Goal: Task Accomplishment & Management: Manage account settings

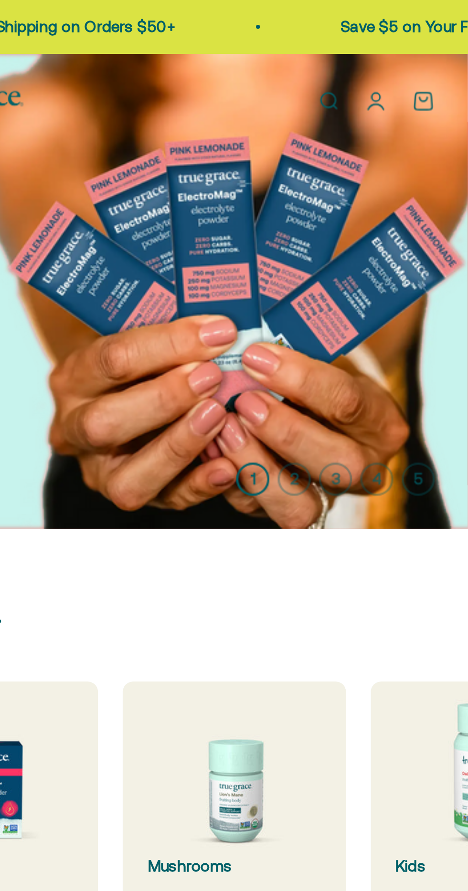
click at [427, 45] on link "Open account page" at bounding box center [425, 47] width 10 height 10
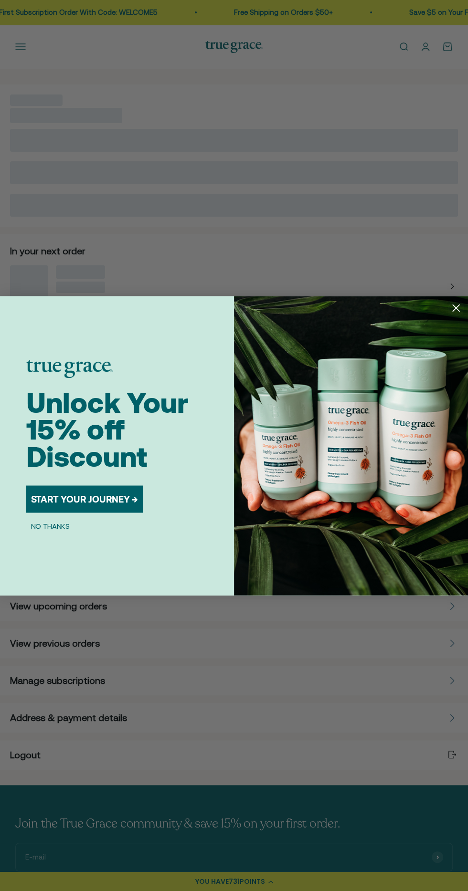
click at [456, 302] on circle "Close dialog" at bounding box center [456, 308] width 16 height 16
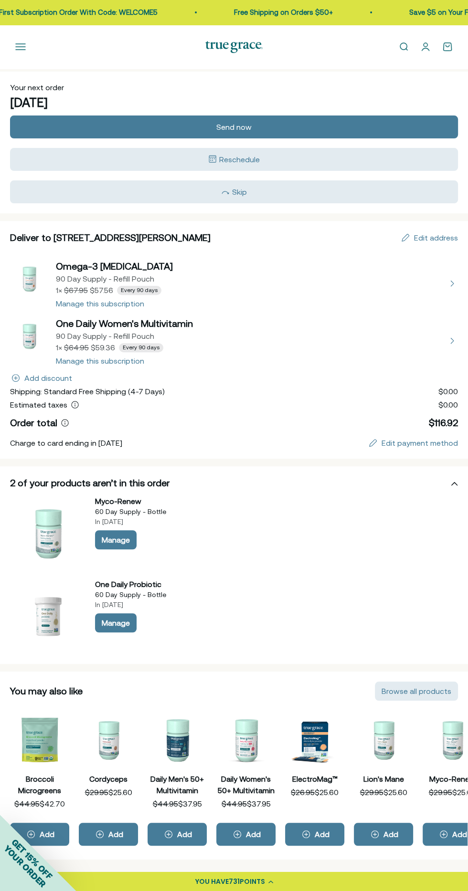
scroll to position [14, 0]
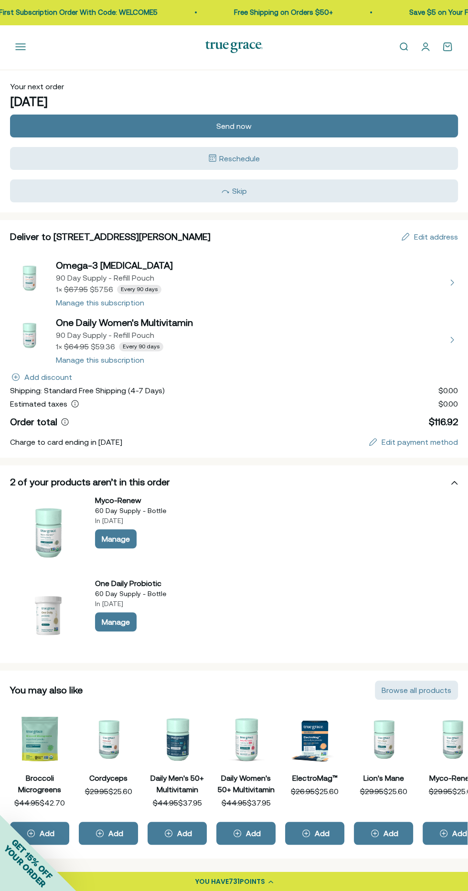
click at [121, 536] on div "Manage" at bounding box center [116, 539] width 28 height 8
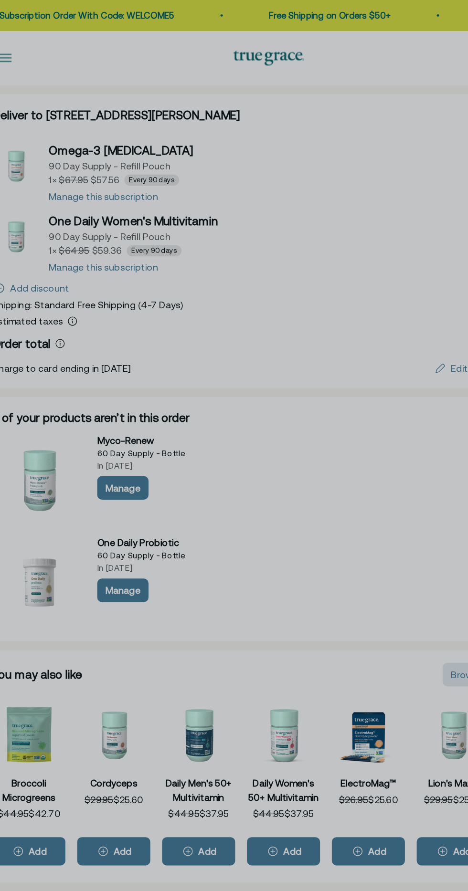
scroll to position [0, 0]
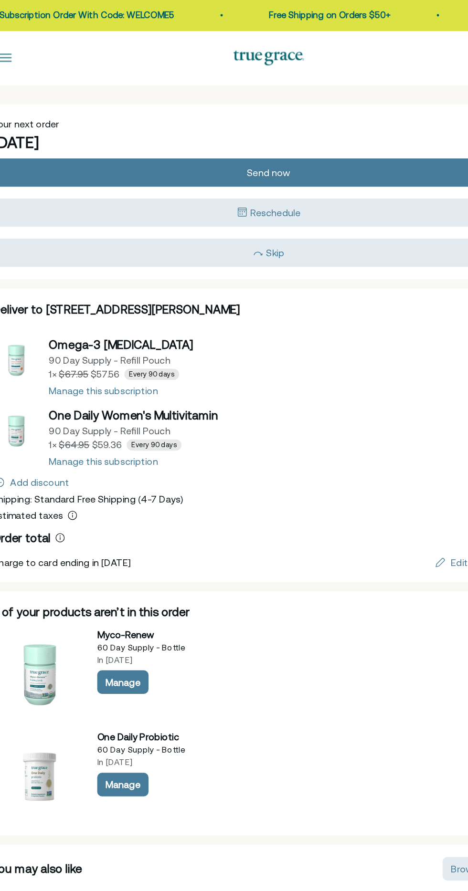
click at [324, 430] on div "Myco-Renew 60 Day Supply - Bottle 1 × $56.66 Every 2 months Your next order of …" at bounding box center [234, 445] width 468 height 891
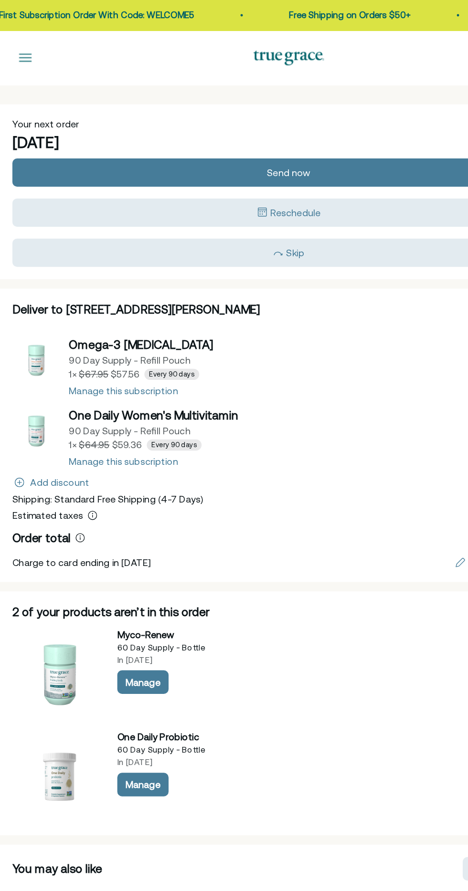
click at [344, 180] on button "Reschedule" at bounding box center [234, 172] width 448 height 23
click at [292, 377] on div "When would you like your next order? Schedule changes will apply to all future …" at bounding box center [234, 445] width 468 height 891
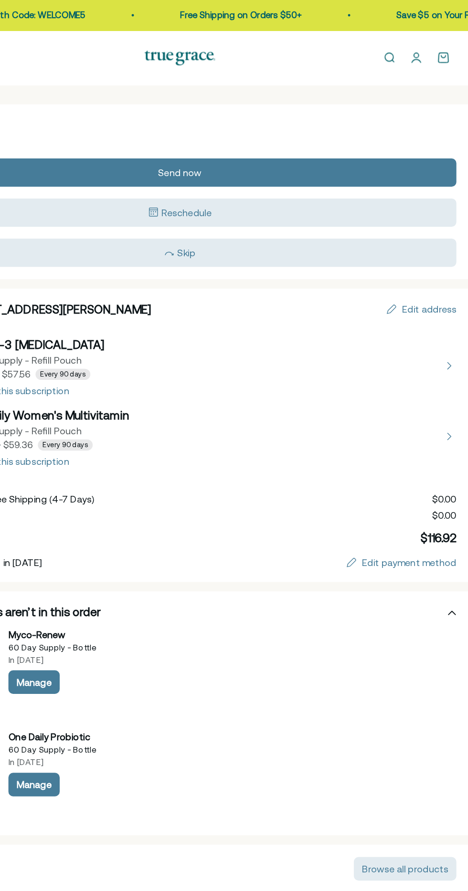
click at [411, 452] on div "Edit payment method" at bounding box center [419, 456] width 76 height 8
click at [403, 462] on div "Edit Mastercard ••••1155 To keep your account safe, we’ll send an edit link to …" at bounding box center [234, 445] width 468 height 891
click at [406, 452] on div "Edit payment method" at bounding box center [419, 456] width 76 height 8
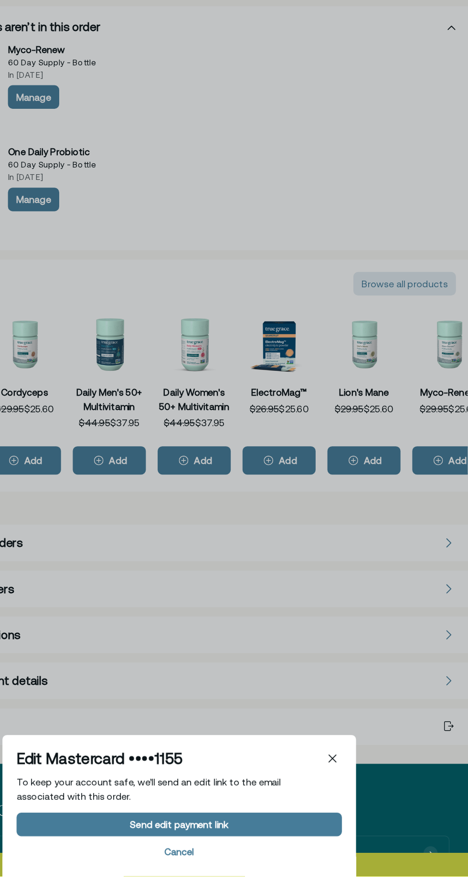
scroll to position [298, 0]
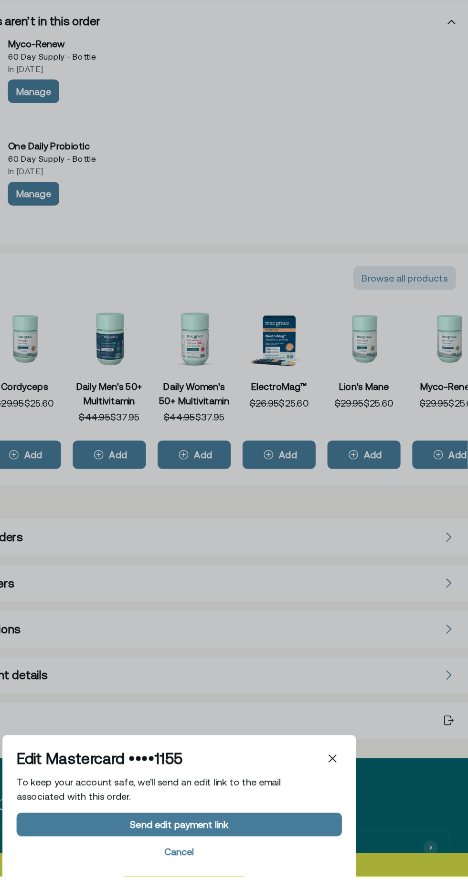
click at [345, 853] on div "Send edit payment link" at bounding box center [234, 849] width 250 height 8
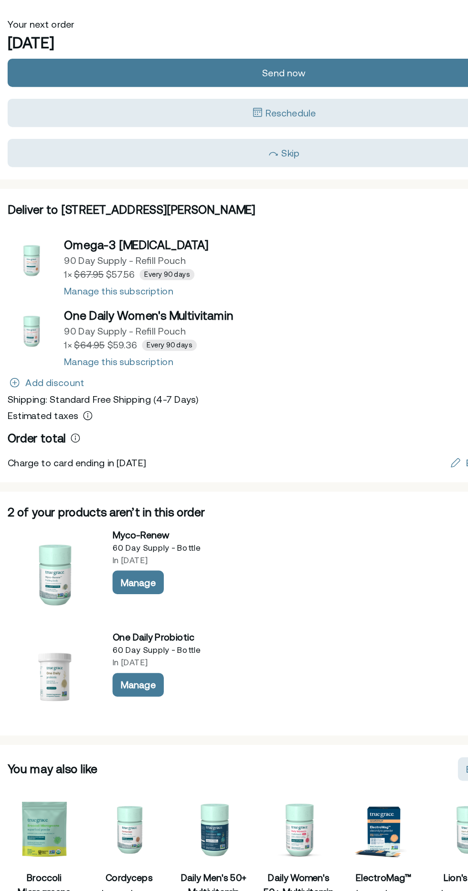
scroll to position [23, 0]
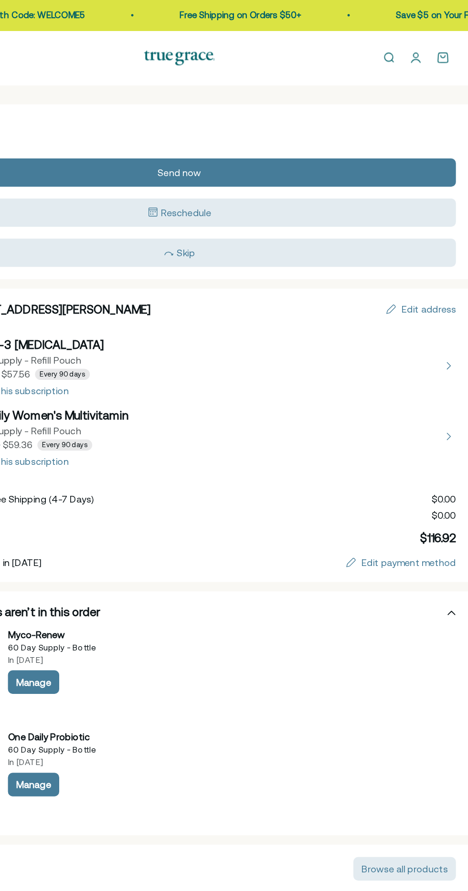
click at [450, 246] on div "Edit Mastercard ••••1155 To keep your account safe, we’ll send an edit link to …" at bounding box center [234, 445] width 468 height 891
click at [430, 250] on div "Edit address" at bounding box center [436, 251] width 44 height 8
select select "United States"
select select "Washington"
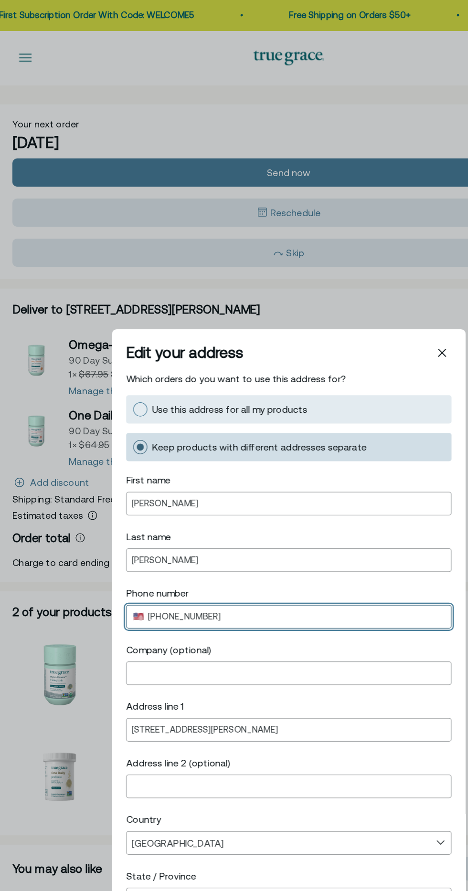
click at [240, 501] on input "+1 518 944 9689" at bounding box center [240, 500] width 241 height 8
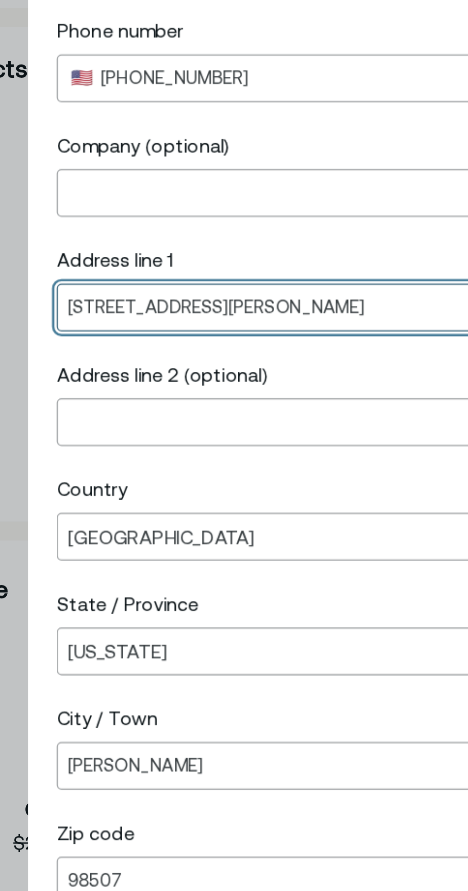
click at [224, 592] on input "654 Malibu Dr SE" at bounding box center [233, 591] width 255 height 8
type input "6"
type input "6111 Ventura Lane Southeast"
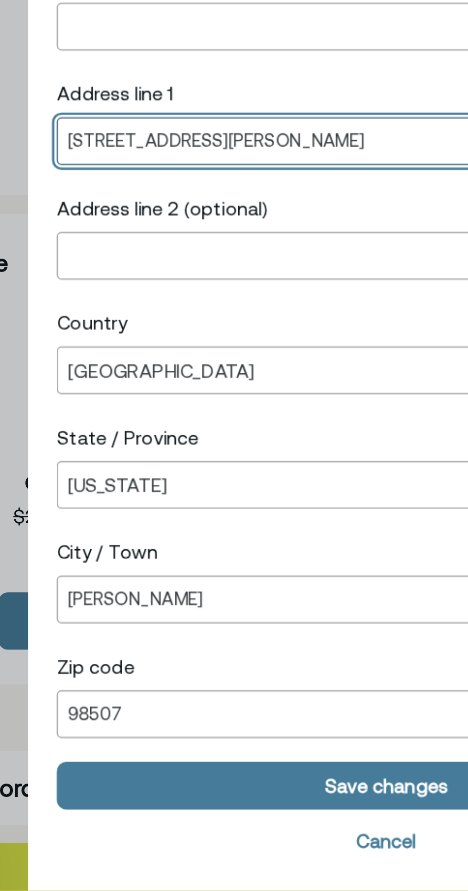
scroll to position [66, 0]
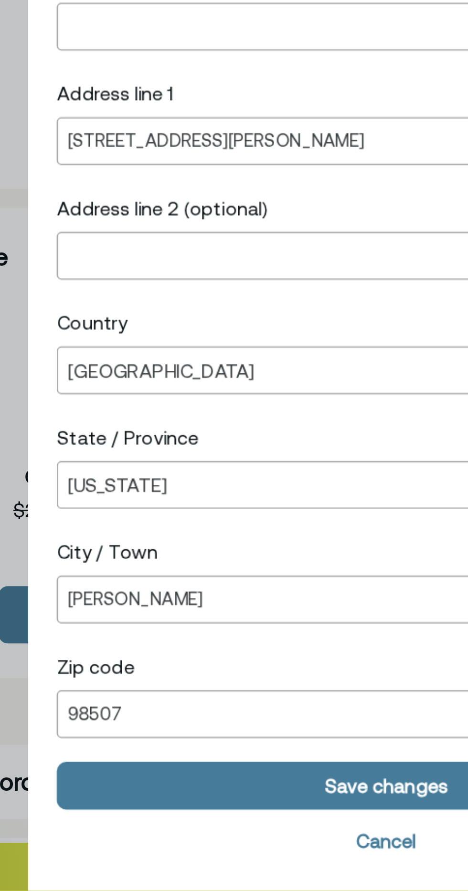
click at [194, 848] on div "Save changes" at bounding box center [234, 849] width 250 height 8
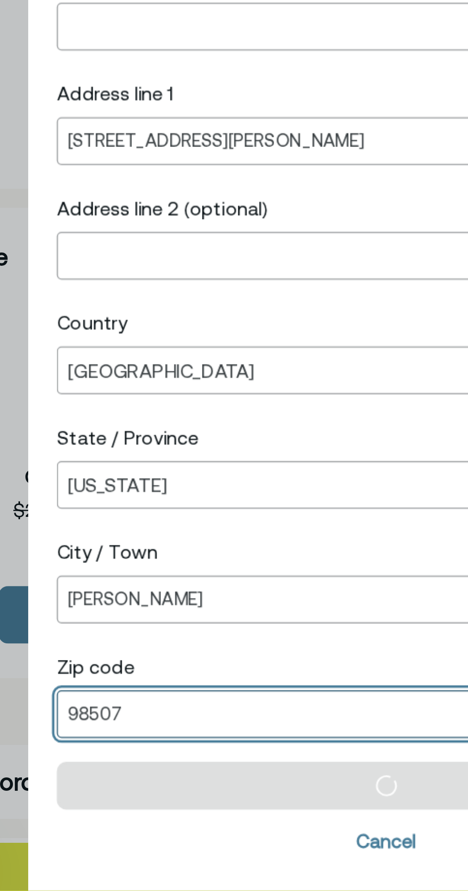
click at [192, 818] on input "98507" at bounding box center [233, 820] width 255 height 8
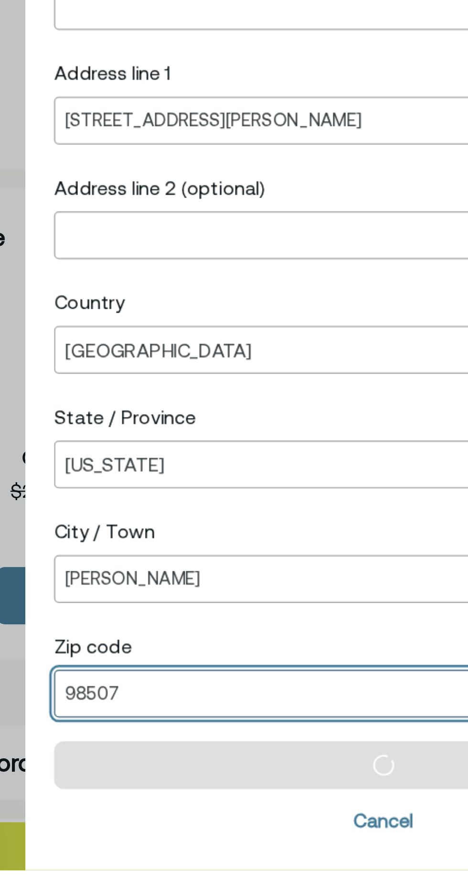
scroll to position [237, 0]
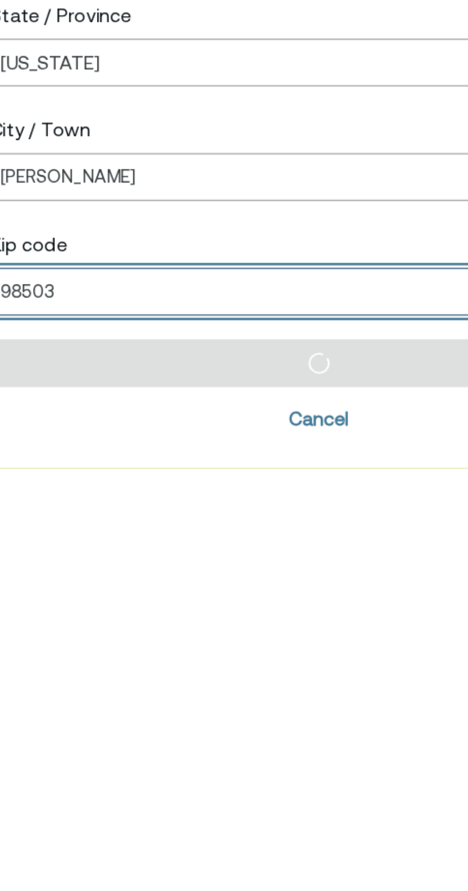
type input "98503"
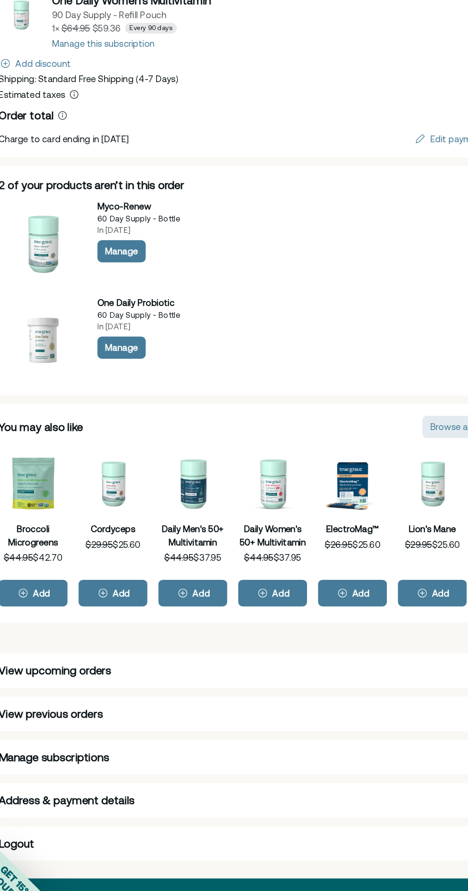
scroll to position [95, 0]
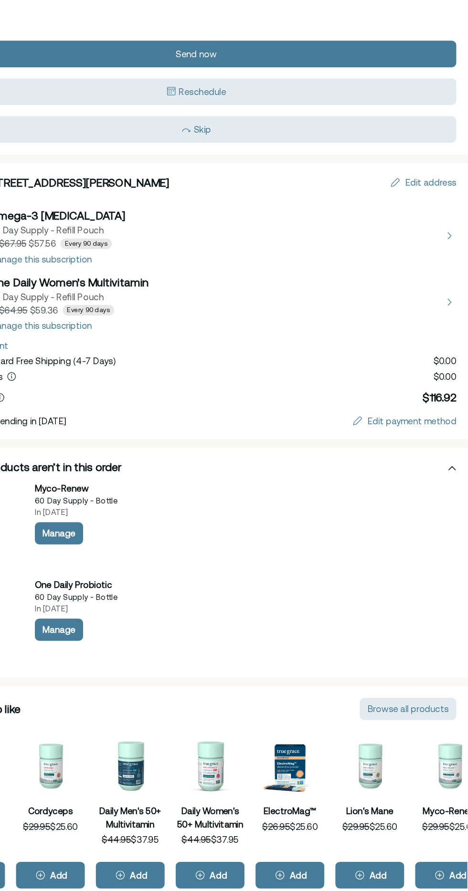
click at [449, 245] on div "Edit address" at bounding box center [428, 250] width 58 height 11
select select "United States"
select select "Washington"
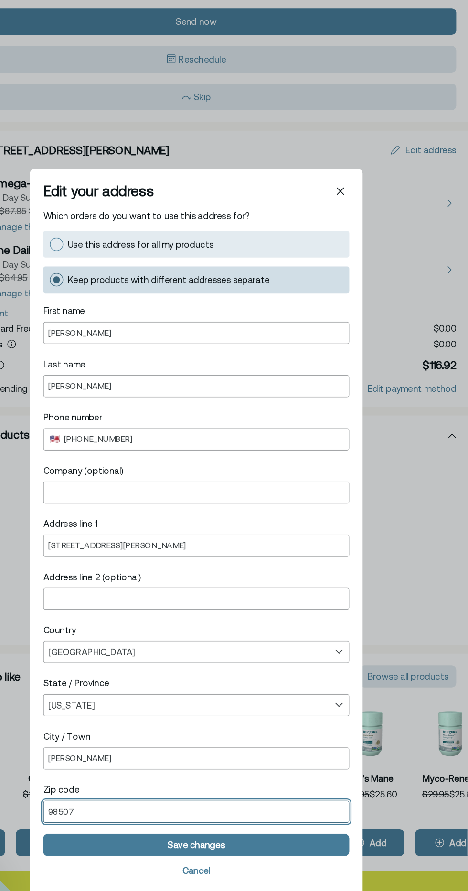
click at [216, 825] on input "98507" at bounding box center [233, 820] width 255 height 8
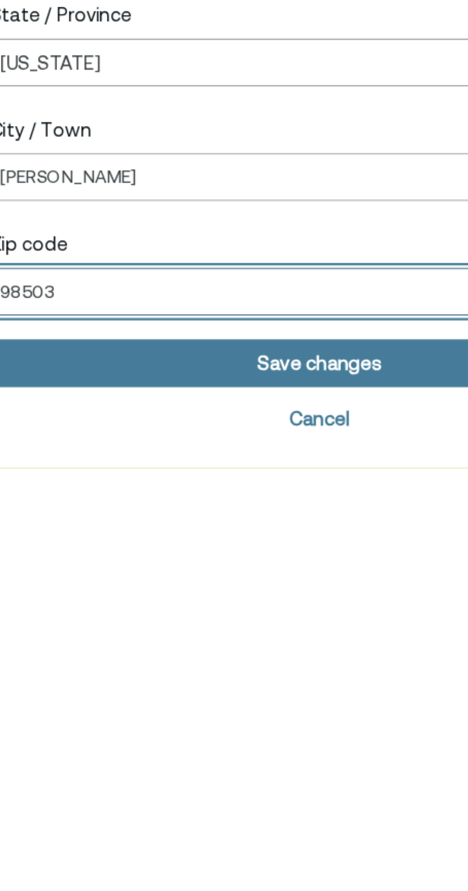
scroll to position [98, 0]
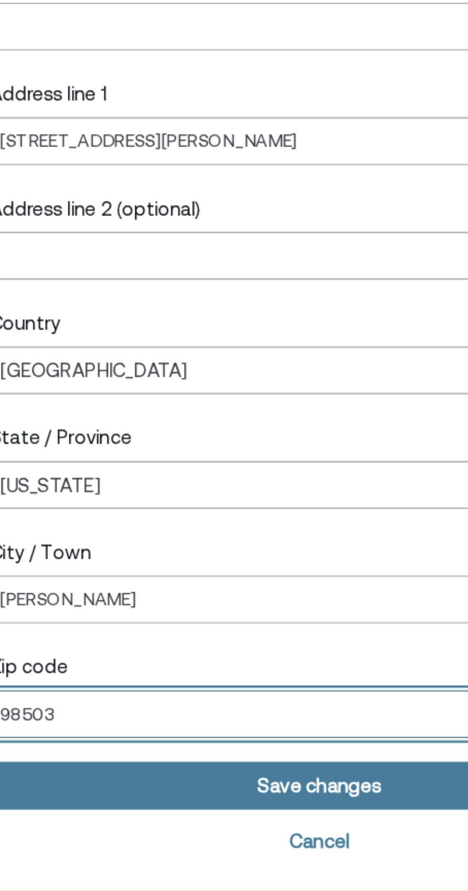
type input "98503"
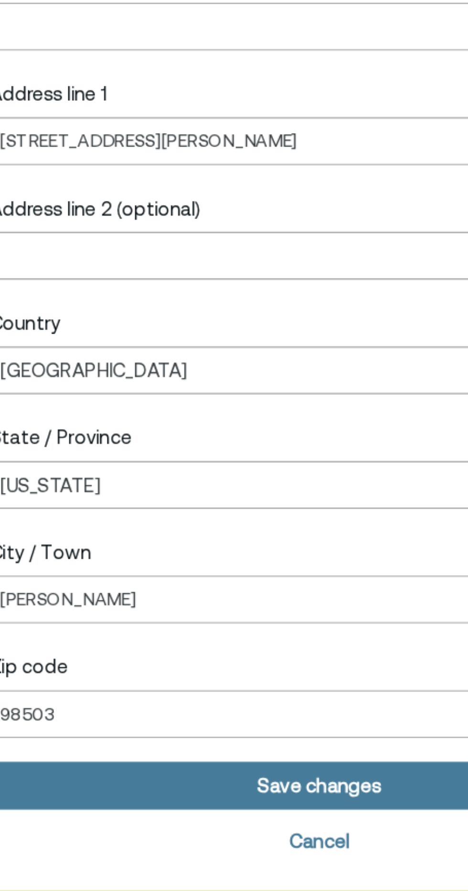
click at [223, 850] on div "Save changes" at bounding box center [233, 849] width 49 height 8
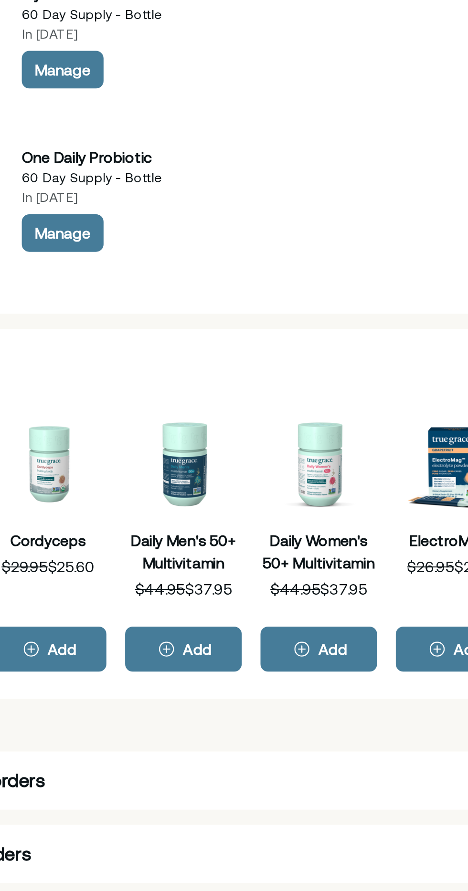
scroll to position [97, 0]
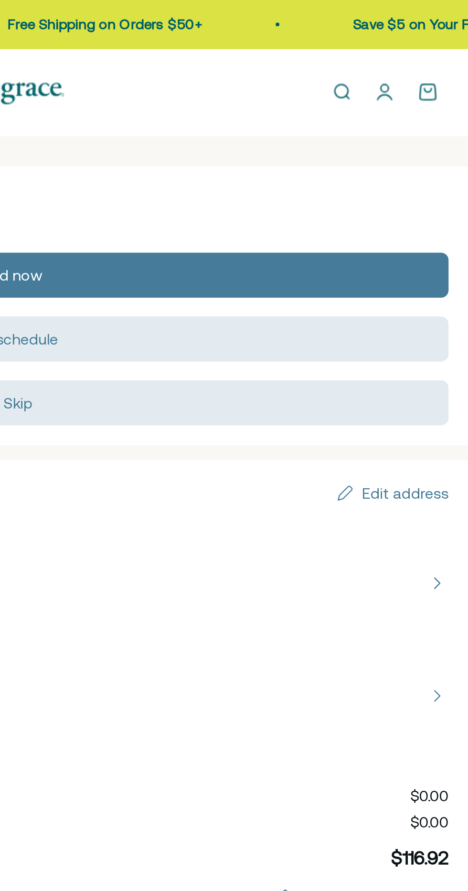
click at [427, 44] on link "Open account page" at bounding box center [425, 47] width 10 height 10
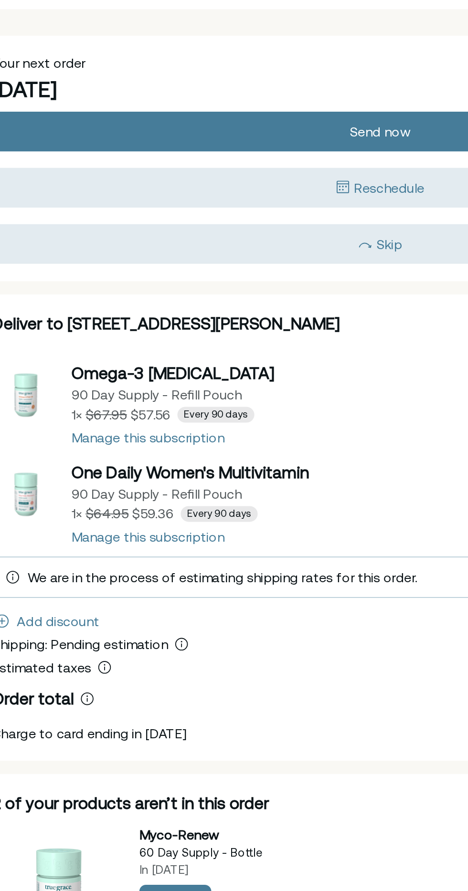
click at [72, 376] on button "view details about One Daily Women's Multivitamin 90 Day Supply - Refill Pouch …" at bounding box center [234, 354] width 448 height 48
select select "90 Day"
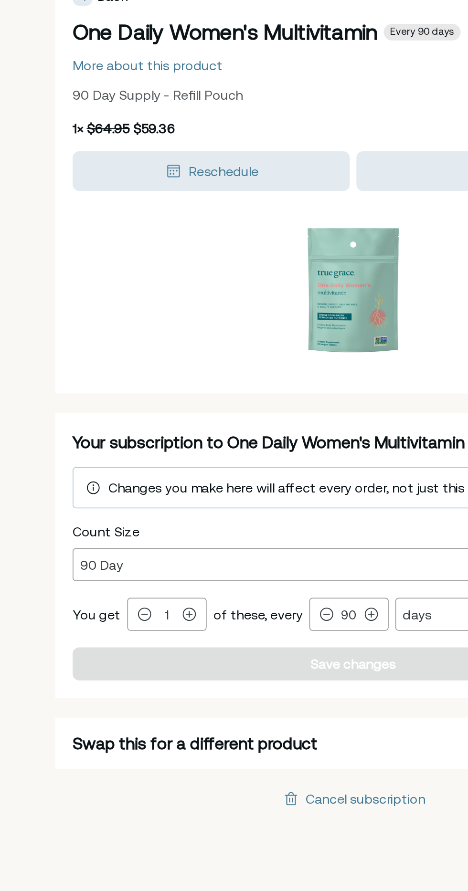
click at [217, 525] on div "Cancel subscription" at bounding box center [241, 525] width 69 height 8
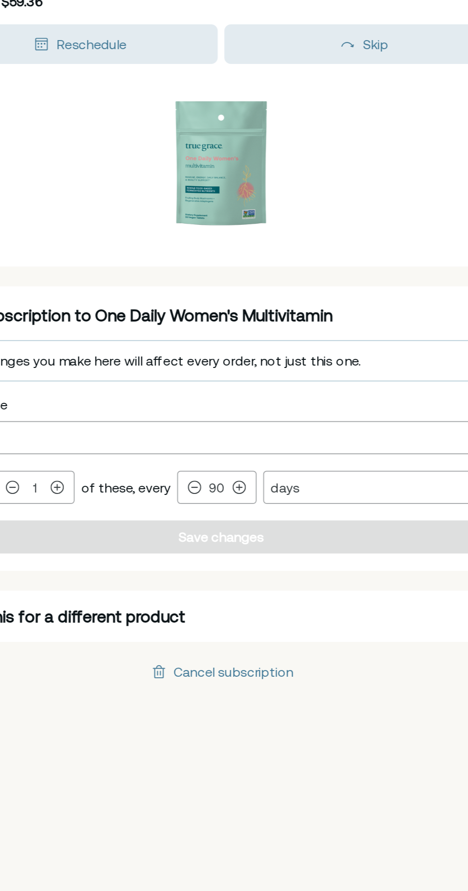
click at [228, 524] on div "Cancel subscription" at bounding box center [241, 525] width 69 height 8
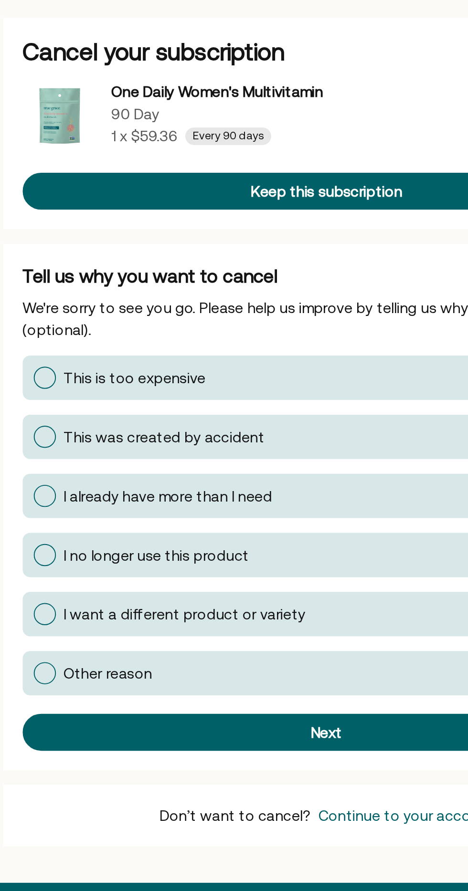
click at [203, 339] on span "I already have more than I need" at bounding box center [152, 335] width 108 height 9
click at [82, 335] on input "I already have more than I need" at bounding box center [82, 335] width 0 height 0
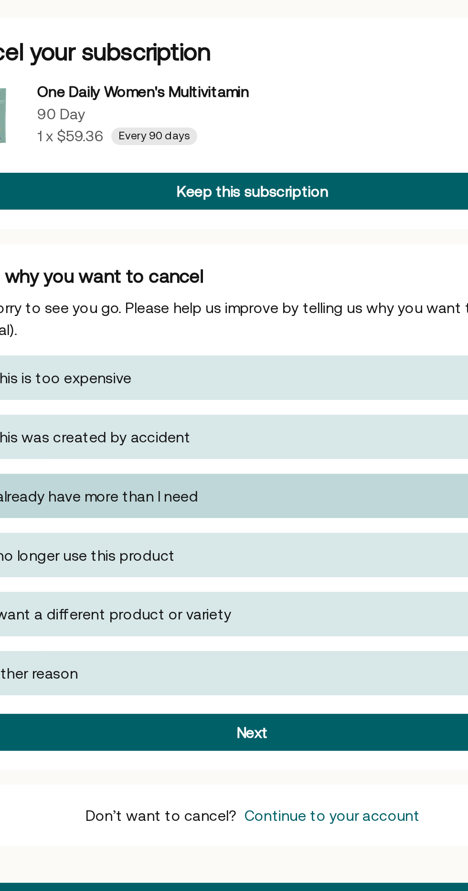
click at [186, 464] on button "Next" at bounding box center [234, 457] width 314 height 19
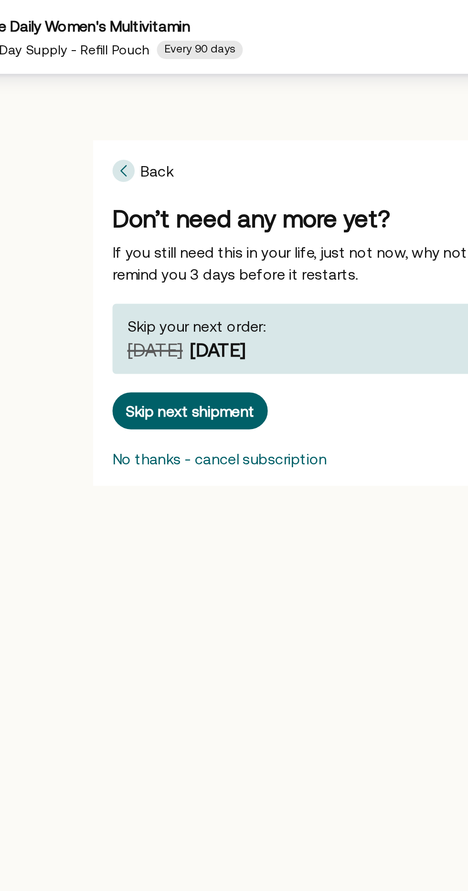
click at [98, 211] on div "Skip next shipment" at bounding box center [117, 213] width 67 height 8
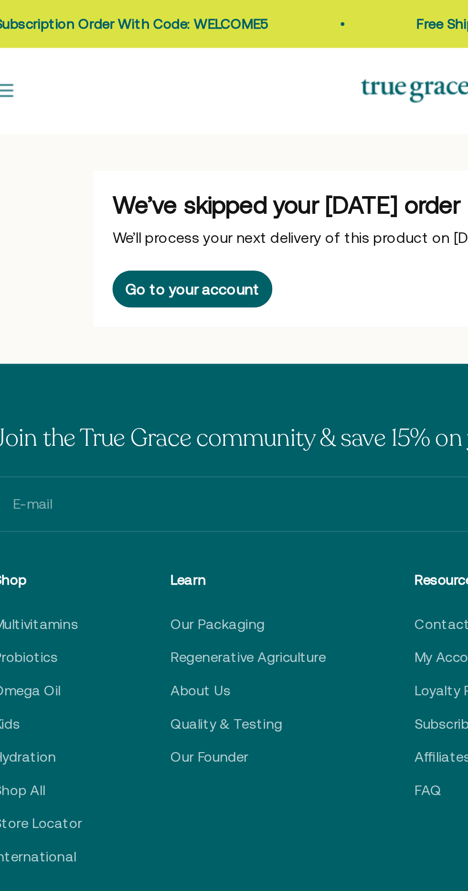
click at [98, 150] on div "Go to your account" at bounding box center [118, 150] width 69 height 8
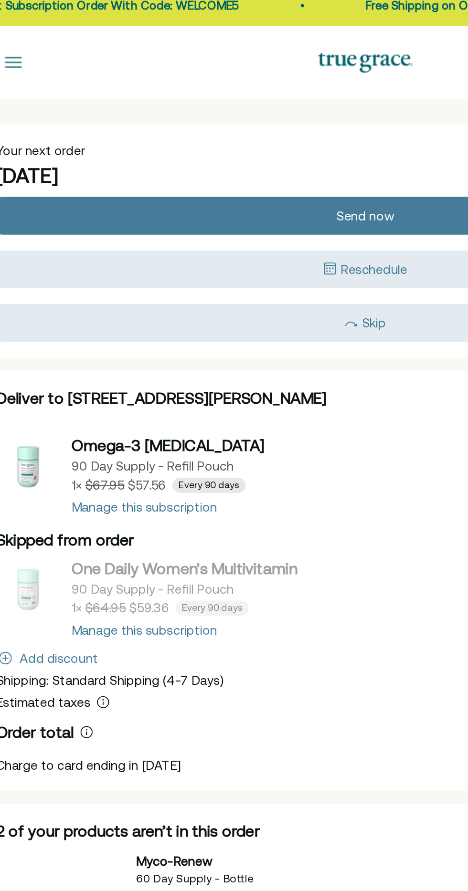
click at [131, 316] on button "view details about Omega-3 Fish Oil 90 Day Supply - Refill Pouch 1 × $57.56 Eve…" at bounding box center [234, 296] width 448 height 48
select select "90 Day"
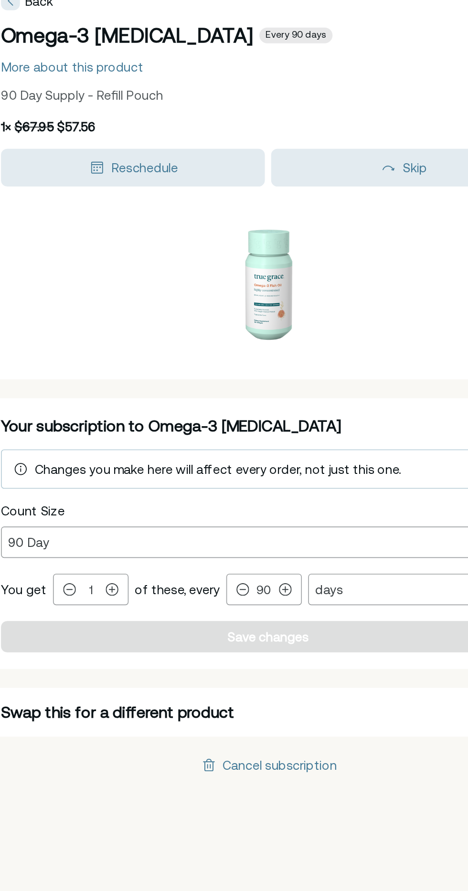
click at [223, 528] on div "Cancel subscription" at bounding box center [234, 524] width 84 height 11
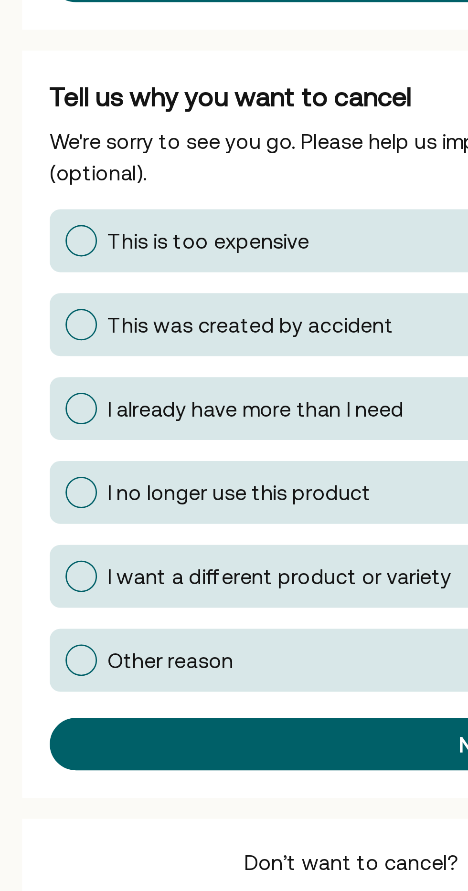
click at [200, 336] on span "I already have more than I need" at bounding box center [152, 335] width 108 height 9
click at [82, 335] on input "I already have more than I need" at bounding box center [82, 335] width 0 height 0
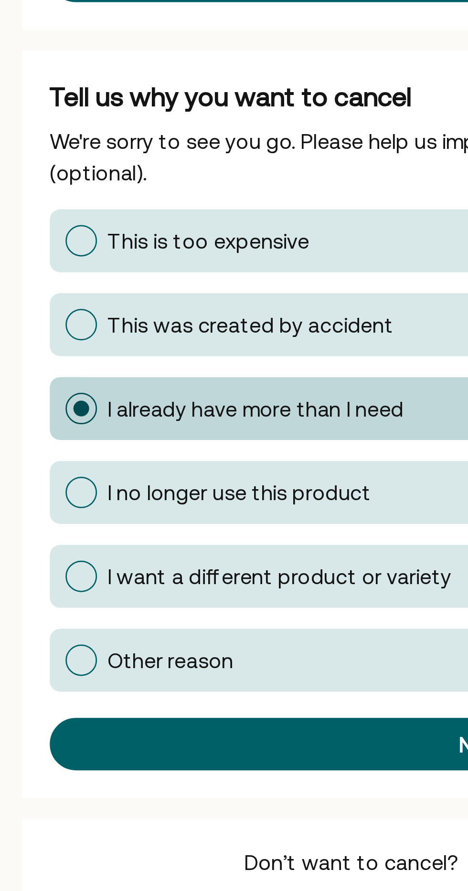
click at [147, 454] on div "Next" at bounding box center [234, 458] width 301 height 8
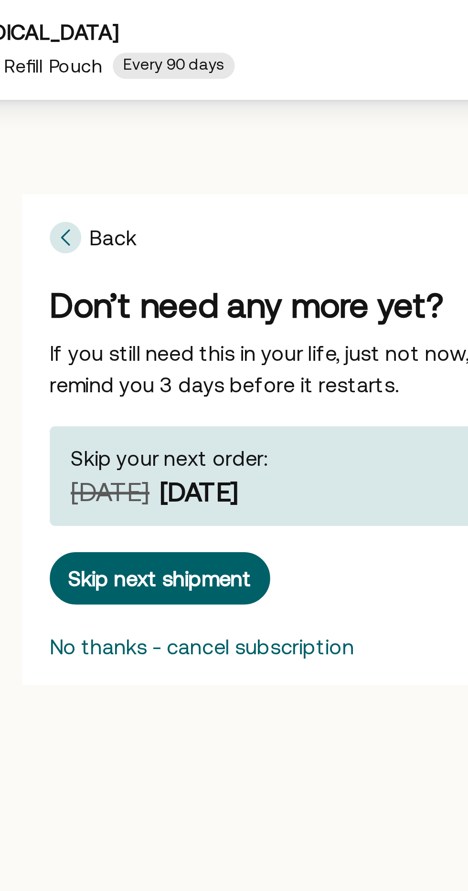
click at [94, 212] on div "Skip next shipment" at bounding box center [117, 213] width 67 height 8
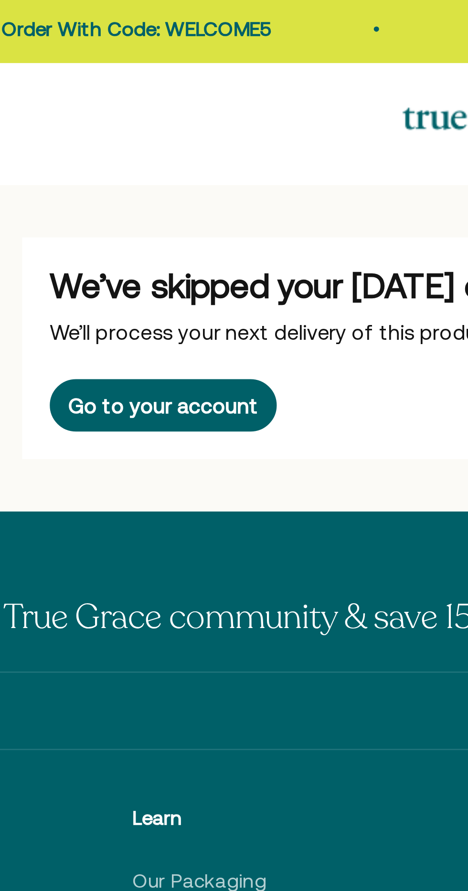
click at [137, 151] on div "Go to your account" at bounding box center [118, 150] width 69 height 8
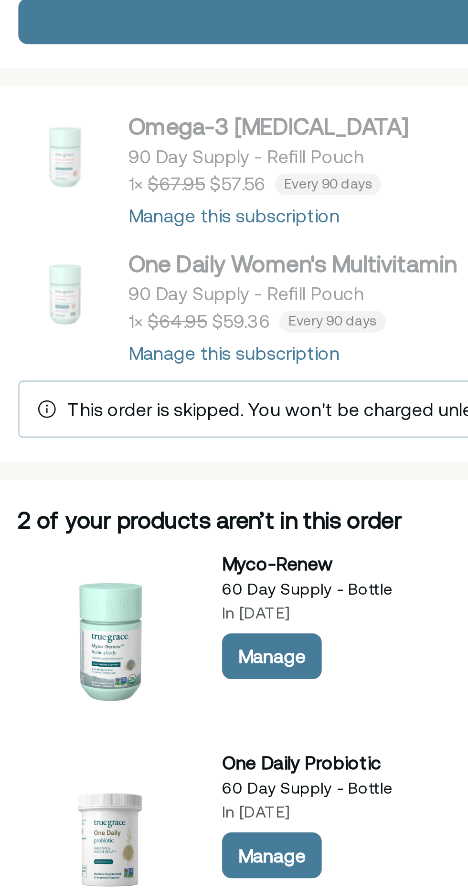
click at [110, 436] on button "Manage" at bounding box center [116, 432] width 42 height 19
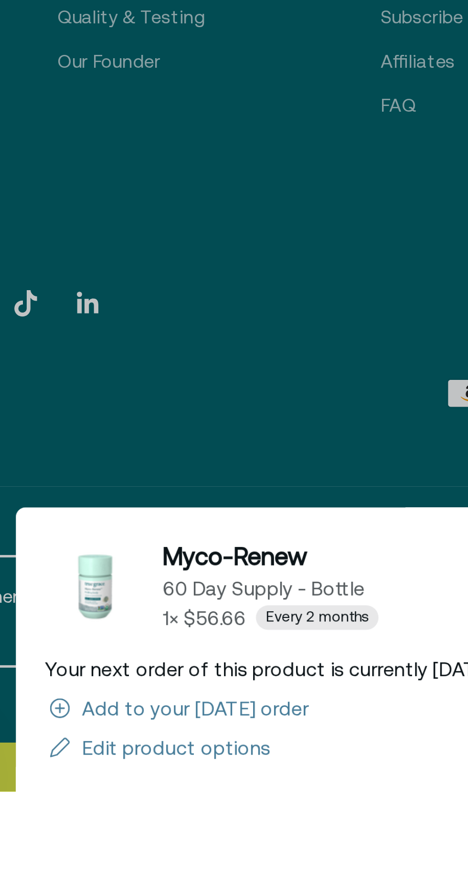
scroll to position [569, 0]
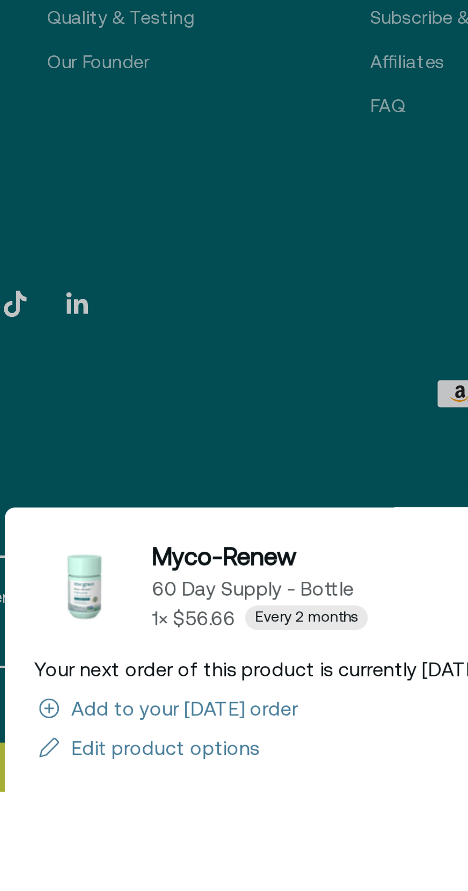
click at [119, 878] on div "Edit product options" at bounding box center [152, 874] width 73 height 8
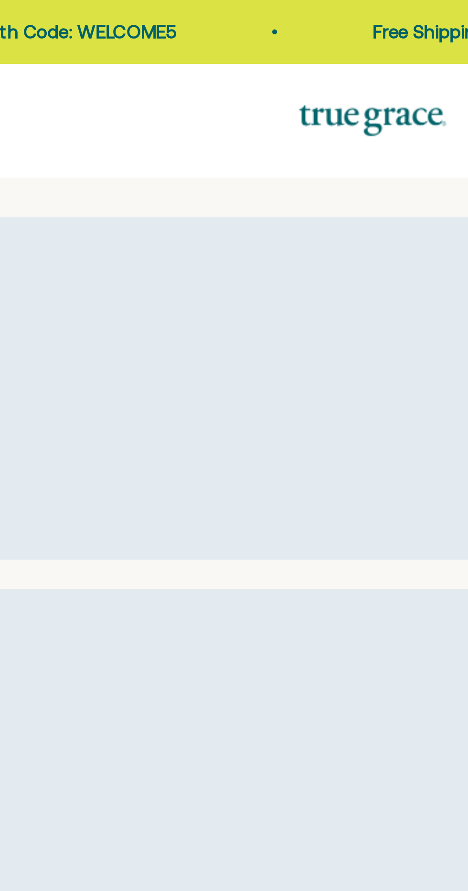
select select "60 Day"
select select "month"
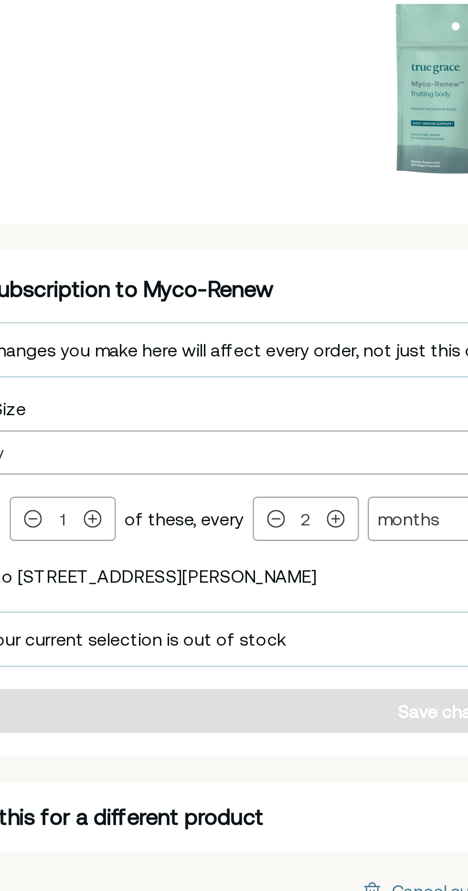
scroll to position [65, 0]
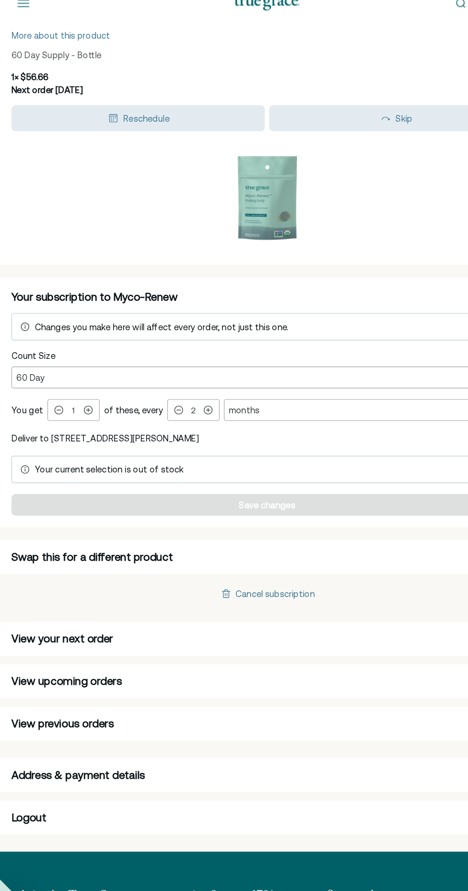
click at [252, 566] on div "Cancel subscription" at bounding box center [241, 564] width 69 height 8
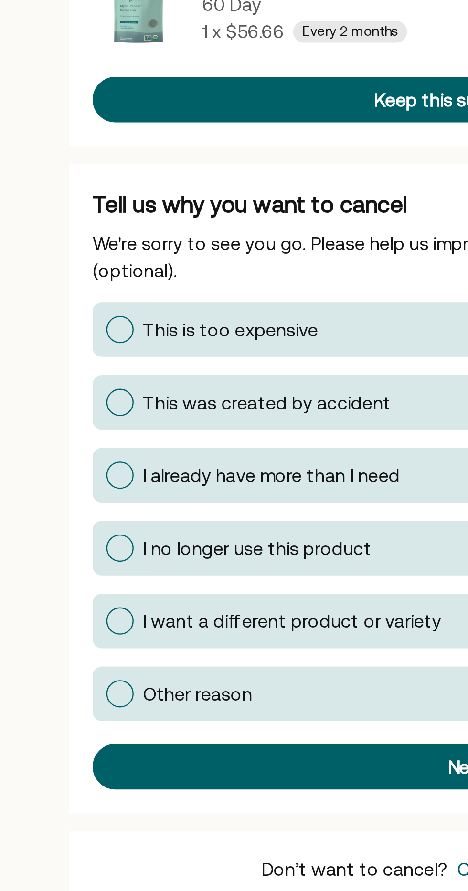
click at [201, 337] on span "I already have more than I need" at bounding box center [152, 335] width 108 height 9
click at [82, 335] on input "I already have more than I need" at bounding box center [82, 335] width 0 height 0
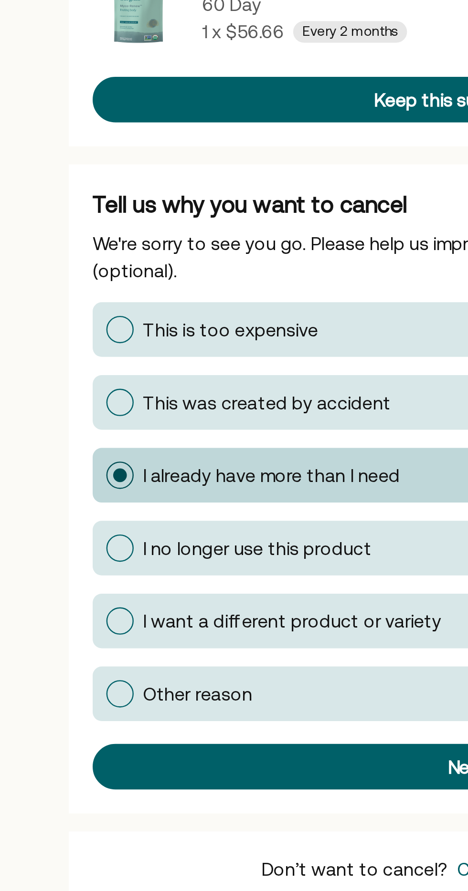
scroll to position [6, 0]
click at [114, 458] on div "Next" at bounding box center [234, 458] width 301 height 8
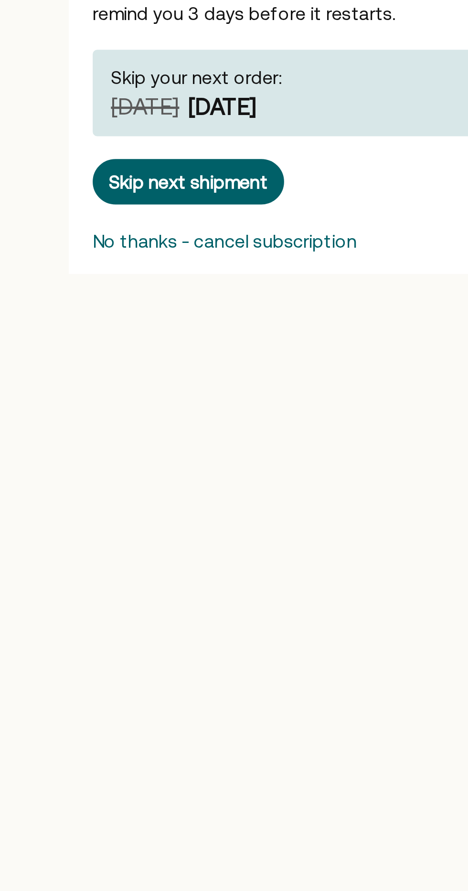
click at [167, 238] on div "No thanks - cancel subscription" at bounding box center [132, 237] width 111 height 8
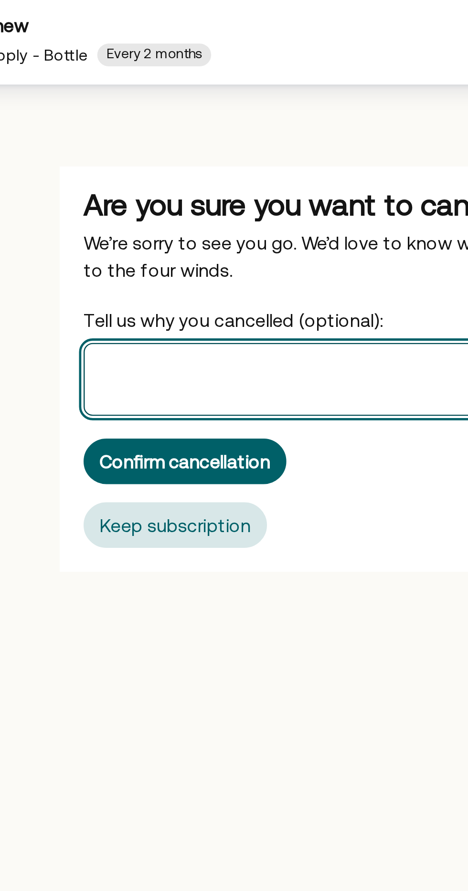
click at [177, 164] on textarea "Tell us why you cancelled (optional):" at bounding box center [234, 161] width 314 height 31
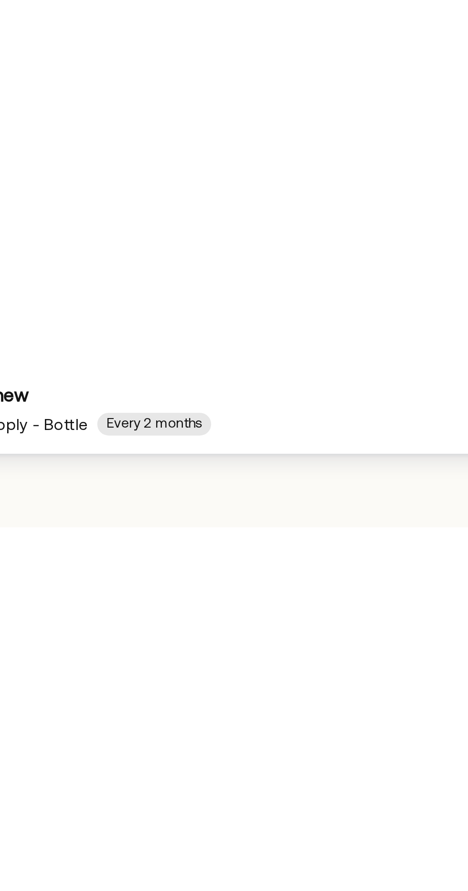
scroll to position [0, 0]
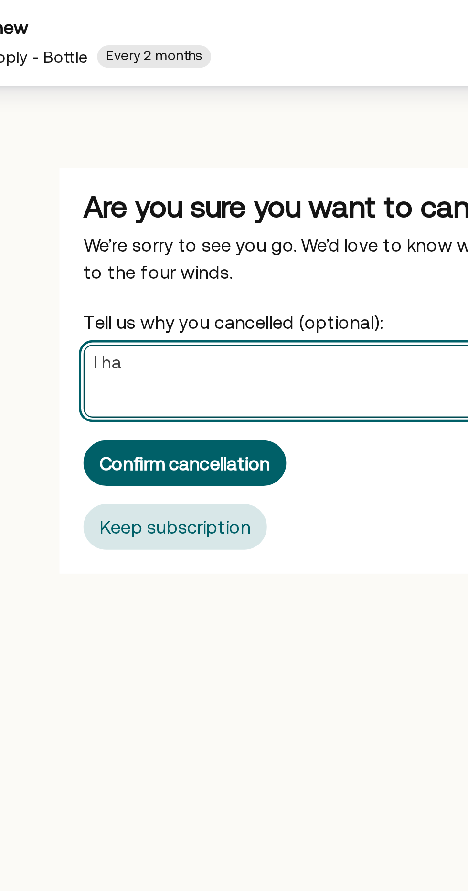
click at [129, 154] on textarea "I ha" at bounding box center [234, 161] width 314 height 31
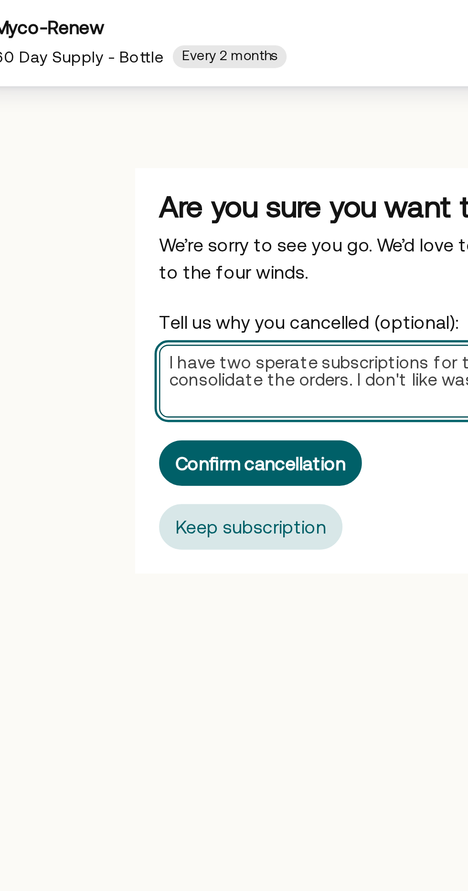
type textarea "I have two sperate subscriptions for two different parts of the month and need …"
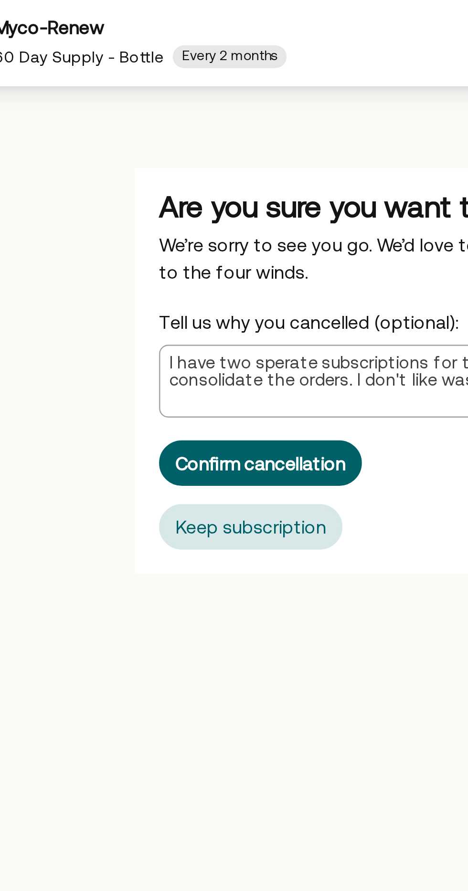
click at [133, 194] on div "Confirm cancellation" at bounding box center [120, 196] width 72 height 8
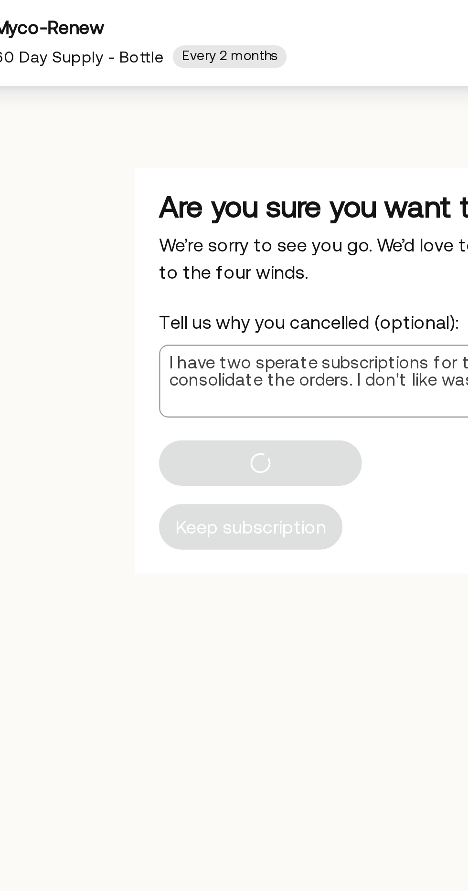
scroll to position [0, 0]
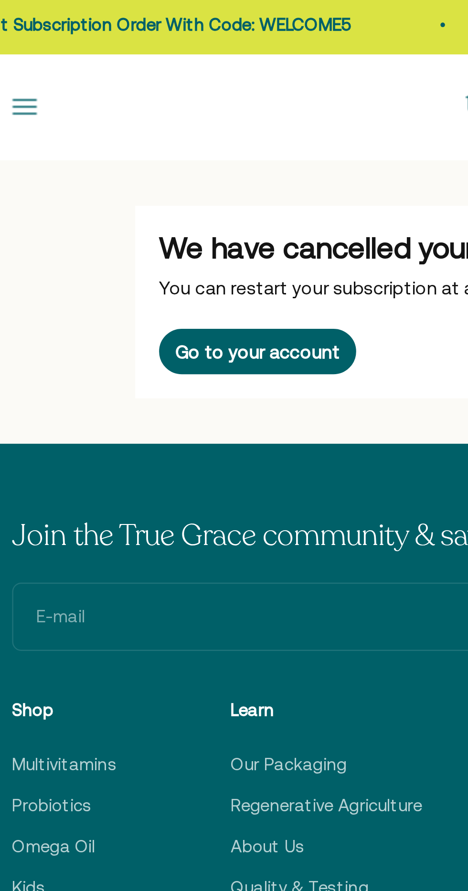
click at [136, 143] on button "Go to your account" at bounding box center [118, 149] width 83 height 19
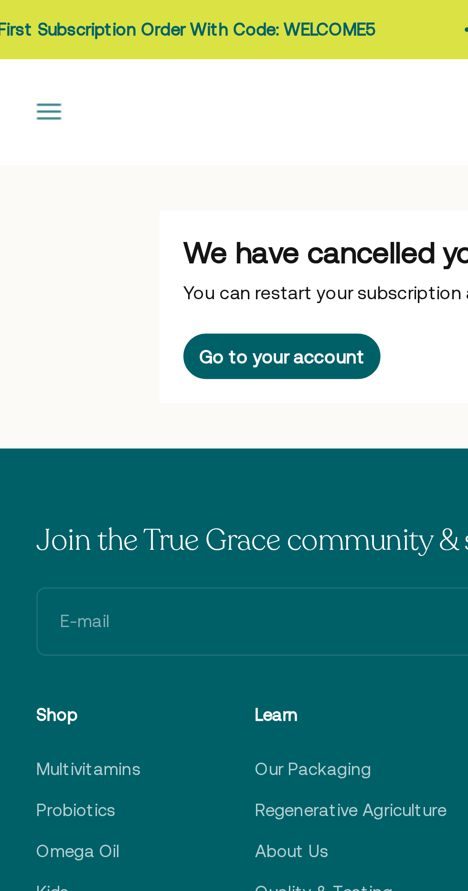
click at [128, 149] on div "Go to your account" at bounding box center [118, 150] width 69 height 8
